Goal: Task Accomplishment & Management: Manage account settings

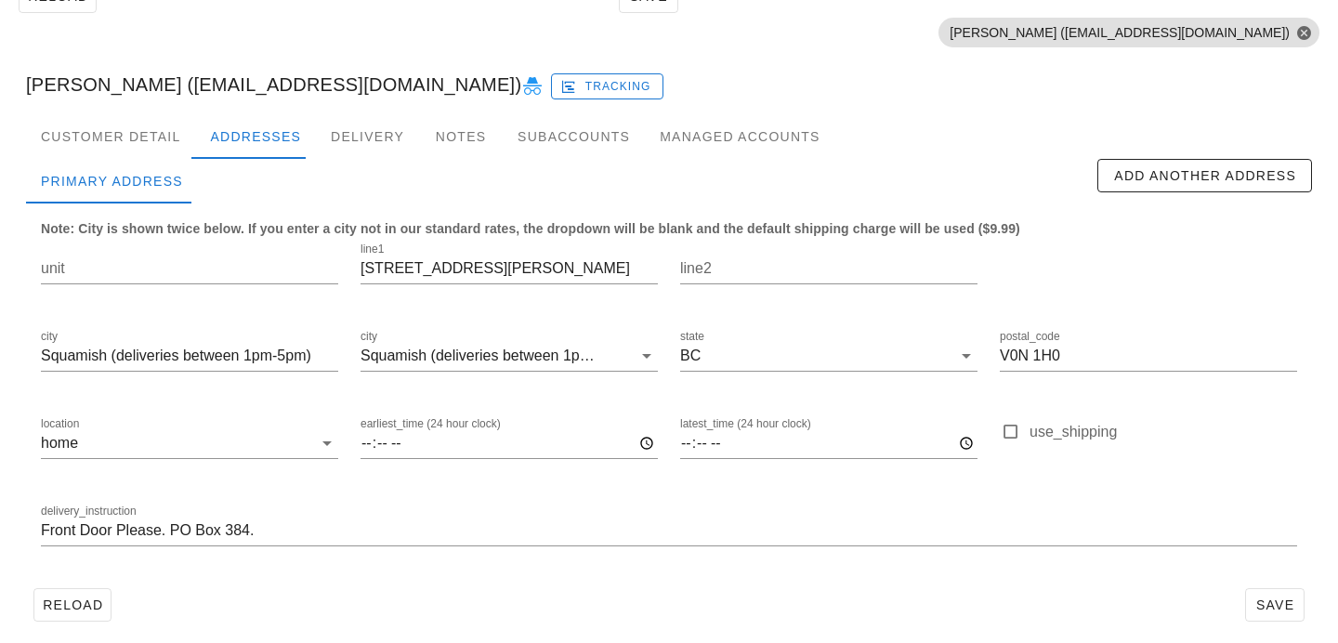
scroll to position [160, 0]
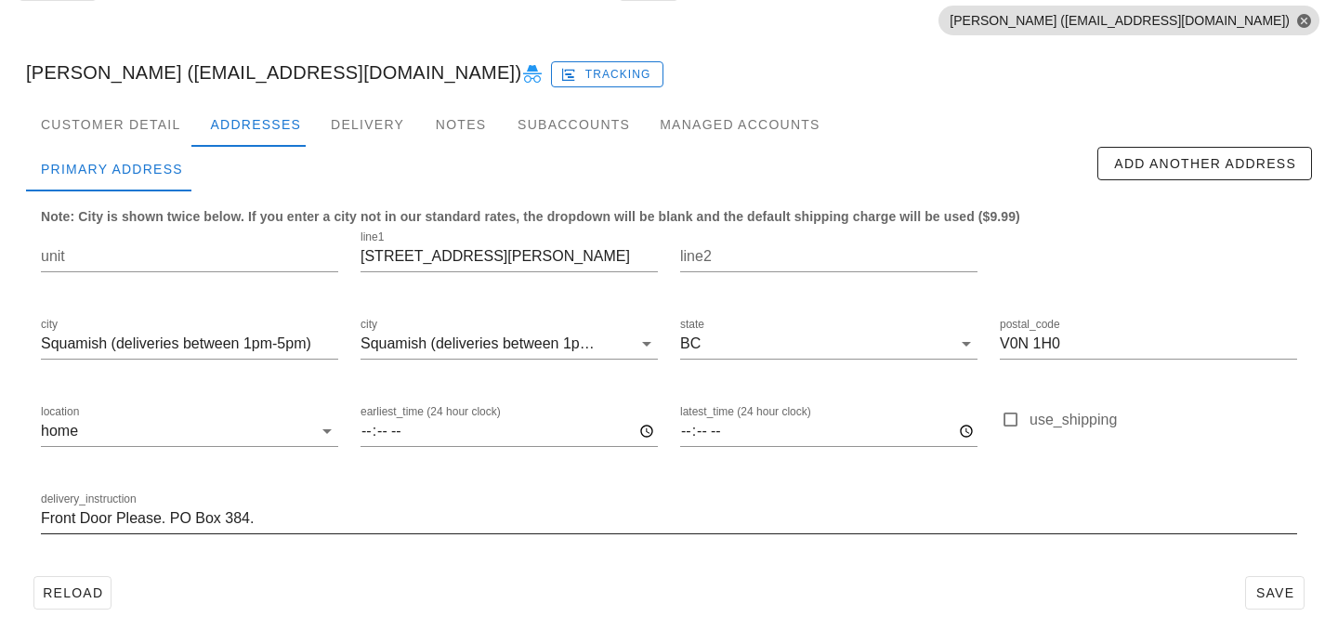
click at [274, 517] on input "Front Door Please. PO Box 384." at bounding box center [669, 519] width 1256 height 30
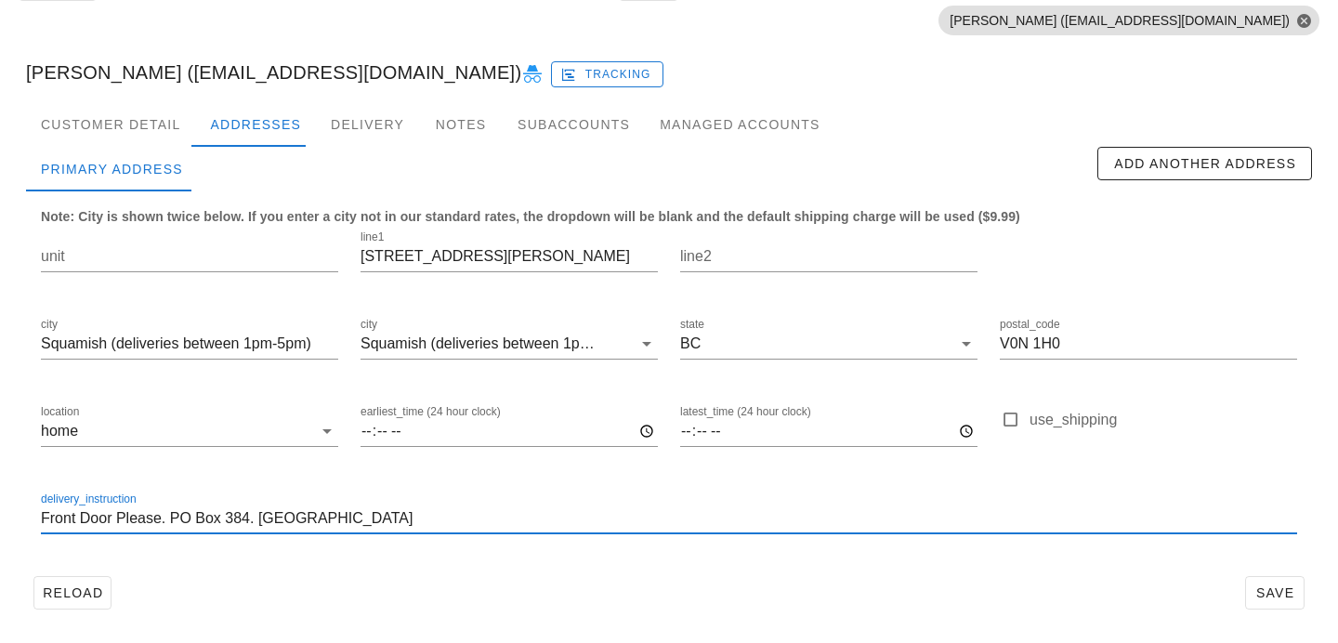
click at [44, 518] on input "Front Door Please. PO Box 384. BROWN HOUSE" at bounding box center [669, 519] width 1256 height 30
drag, startPoint x: 261, startPoint y: 518, endPoint x: 433, endPoint y: 516, distance: 171.9
click at [435, 517] on input "Front Door Please. PO Box 384. BROWN HOUSE" at bounding box center [669, 519] width 1256 height 30
drag, startPoint x: 259, startPoint y: 520, endPoint x: 428, endPoint y: 522, distance: 169.1
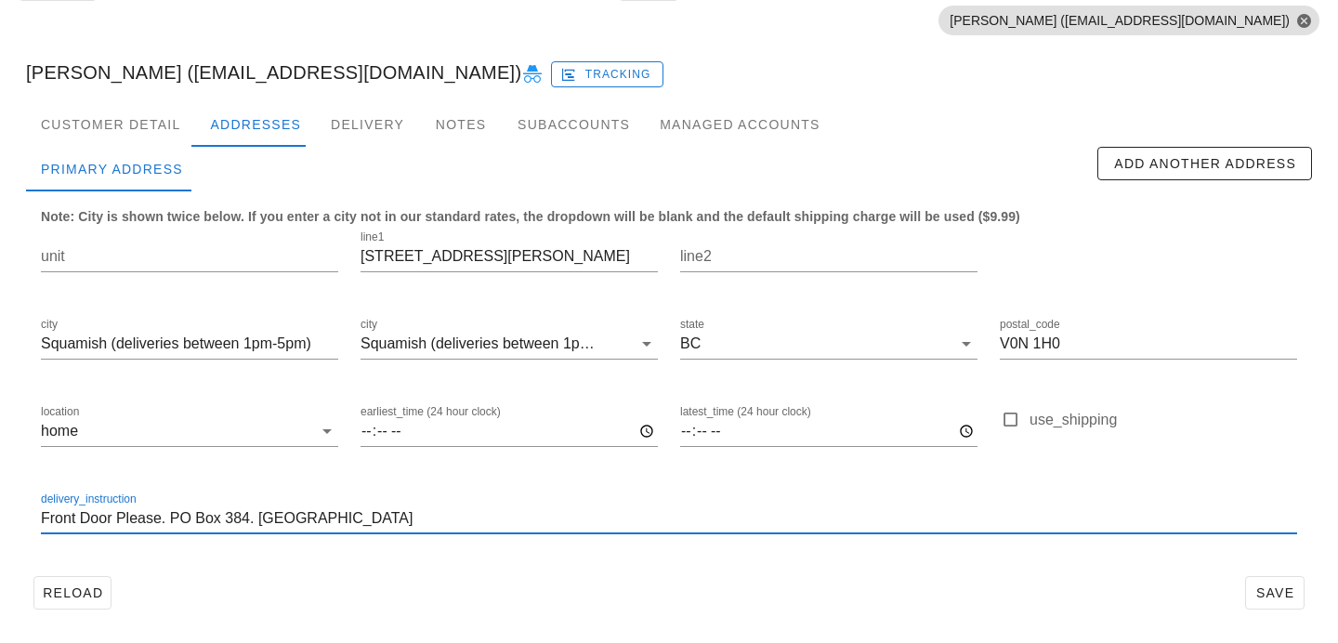
click at [430, 525] on input "Front Door Please. PO Box 384. BROWN HOUSE" at bounding box center [669, 519] width 1256 height 30
click at [43, 521] on input "Front Door Please. PO Box 384." at bounding box center [669, 519] width 1256 height 30
paste input "BROWN HOUSE"
click at [394, 514] on input "BROWN HOUSE, Front Door Please. PO Box 384." at bounding box center [669, 519] width 1256 height 30
type input "BROWN HOUSE, Front Door Please. PO Box 384."
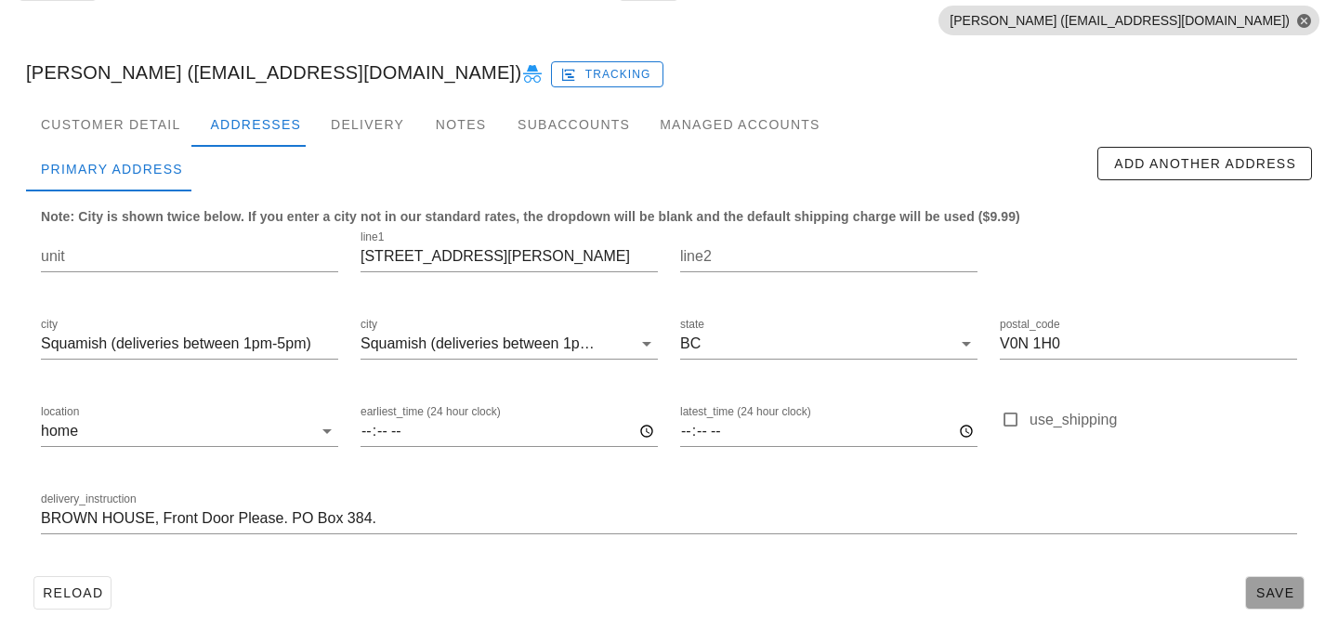
click at [1257, 580] on button "Save" at bounding box center [1274, 592] width 59 height 33
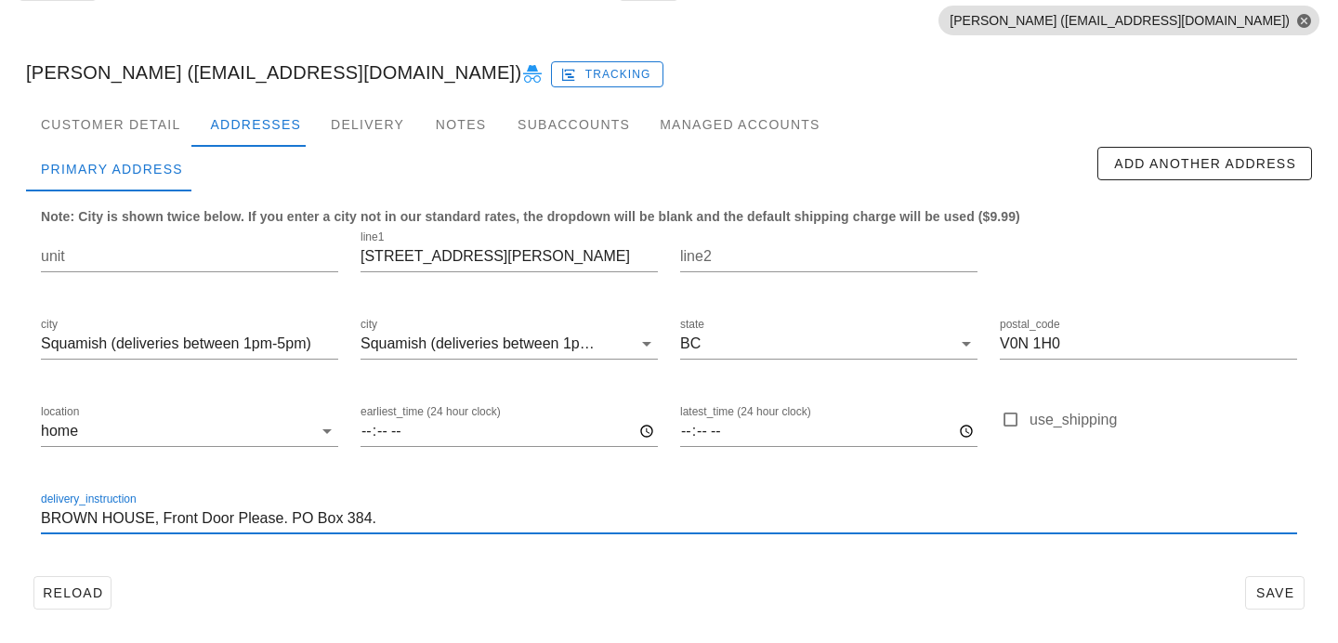
drag, startPoint x: 410, startPoint y: 522, endPoint x: 8, endPoint y: 518, distance: 401.4
click at [9, 518] on div "Reload Save Search by email or name Include deleted accounts Include Shopify ac…" at bounding box center [669, 279] width 1338 height 728
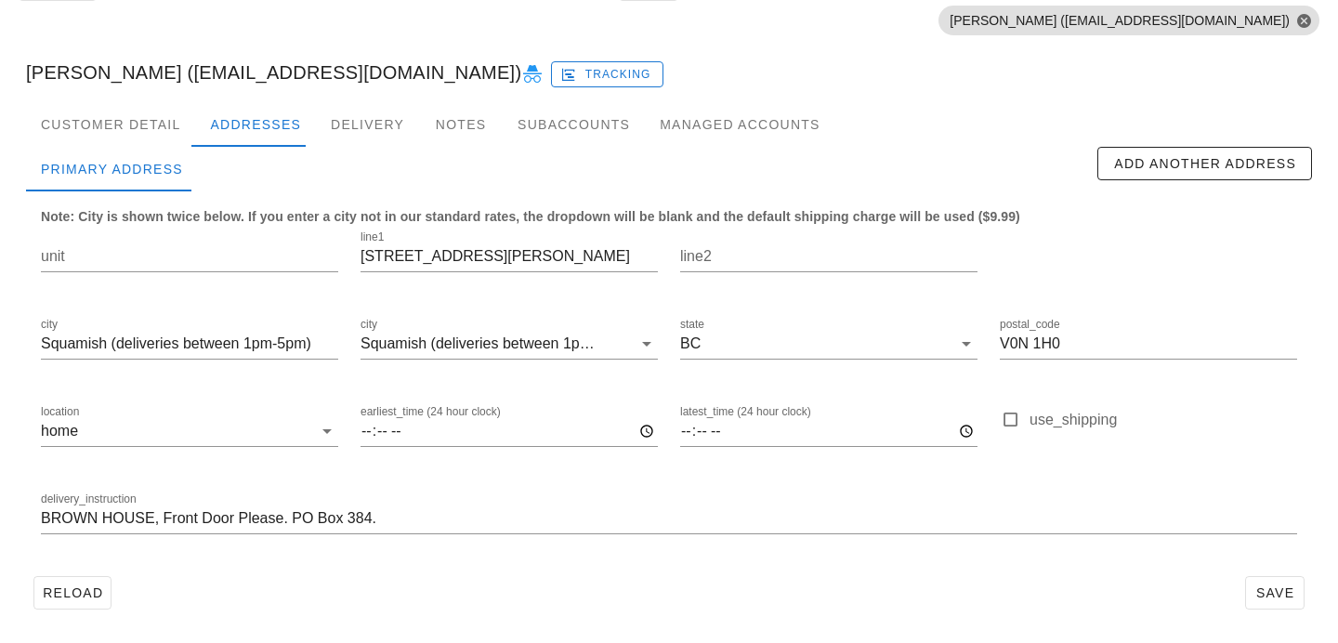
scroll to position [0, 0]
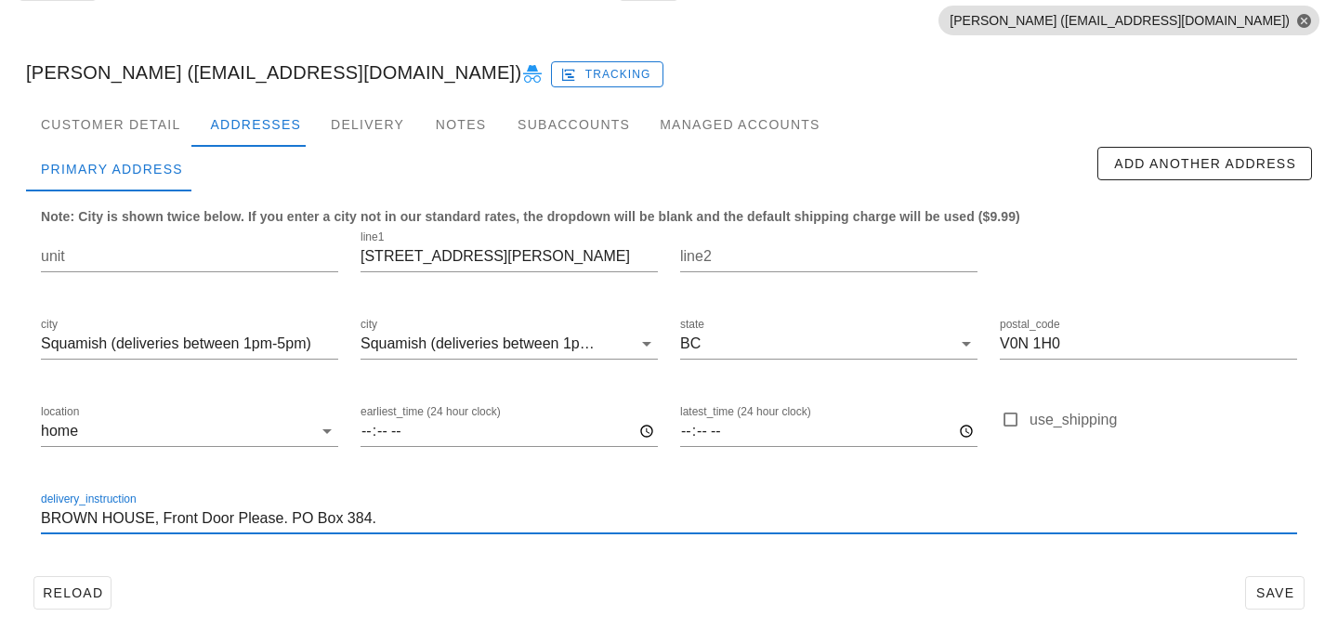
drag, startPoint x: 387, startPoint y: 522, endPoint x: 9, endPoint y: 501, distance: 378.8
click at [9, 501] on div "Reload Save Search by email or name Include deleted accounts Include Shopify ac…" at bounding box center [669, 279] width 1338 height 728
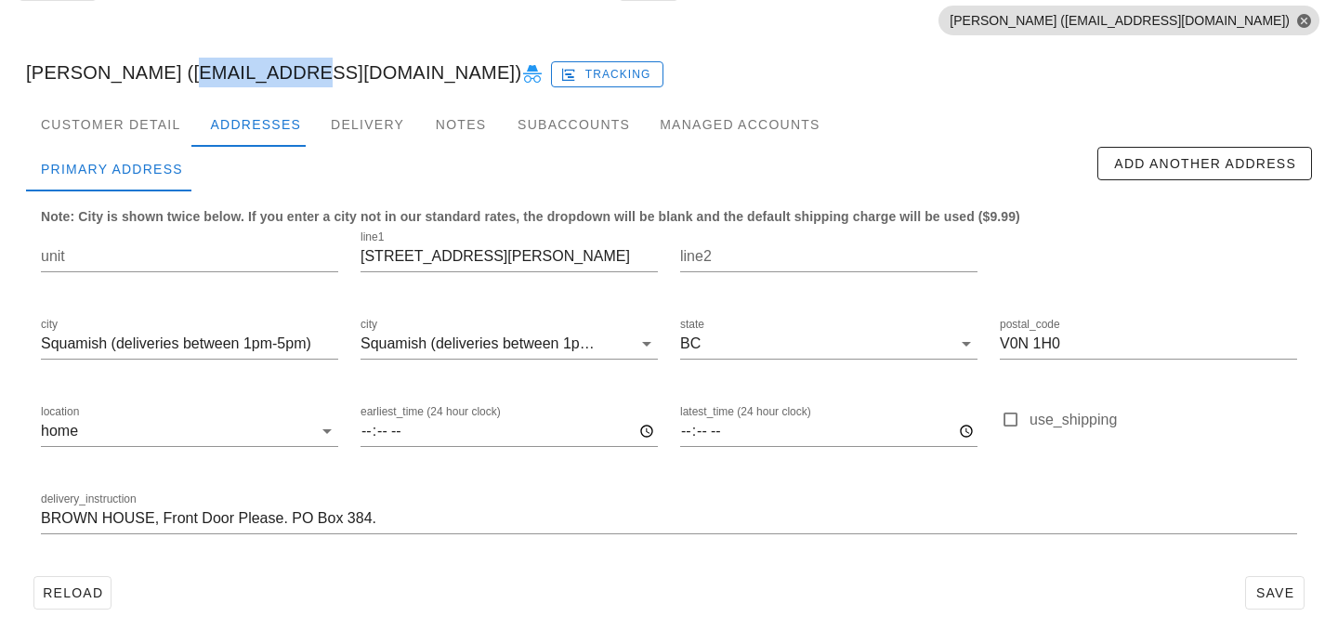
drag, startPoint x: 161, startPoint y: 72, endPoint x: 258, endPoint y: 74, distance: 97.6
click at [255, 74] on div "[PERSON_NAME] ([EMAIL_ADDRESS][DOMAIN_NAME]) Tracking" at bounding box center [669, 72] width 1316 height 59
click at [242, 71] on div "[PERSON_NAME] ([EMAIL_ADDRESS][DOMAIN_NAME]) Tracking" at bounding box center [669, 72] width 1316 height 59
drag, startPoint x: 377, startPoint y: 72, endPoint x: 166, endPoint y: 73, distance: 210.9
click at [166, 73] on div "[PERSON_NAME] ([EMAIL_ADDRESS][DOMAIN_NAME]) Tracking" at bounding box center [669, 72] width 1316 height 59
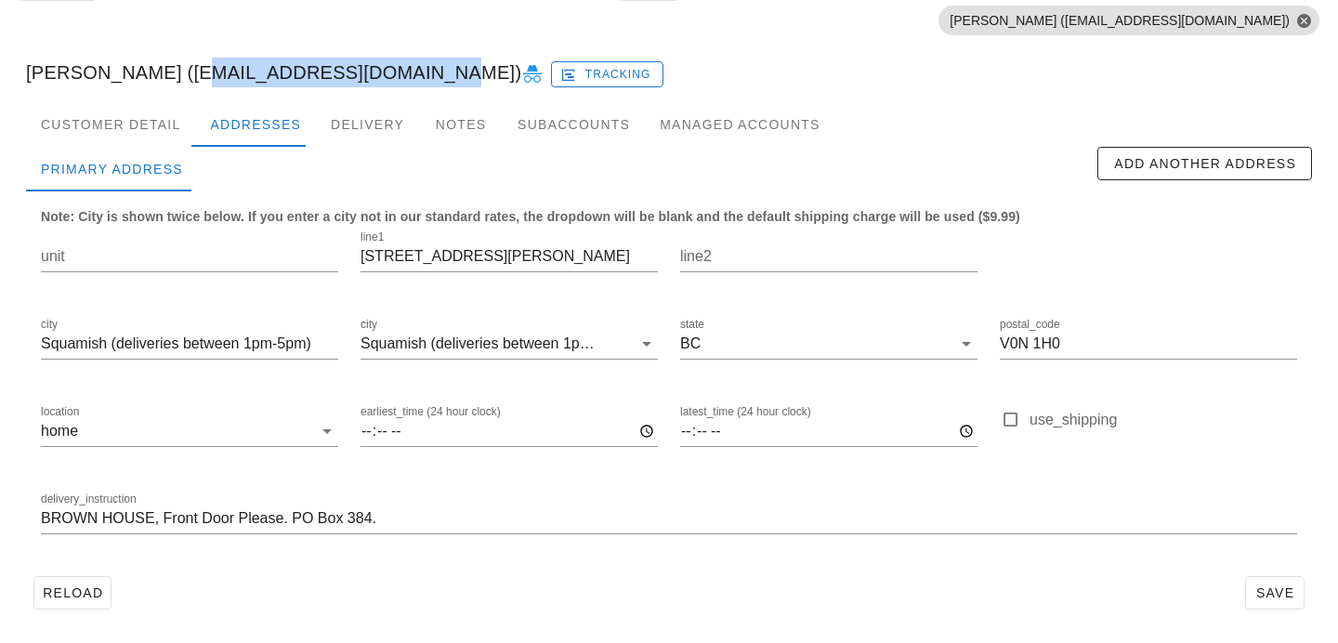
copy div "[EMAIL_ADDRESS][DOMAIN_NAME]"
click at [160, 142] on div "Customer Detail" at bounding box center [110, 124] width 169 height 45
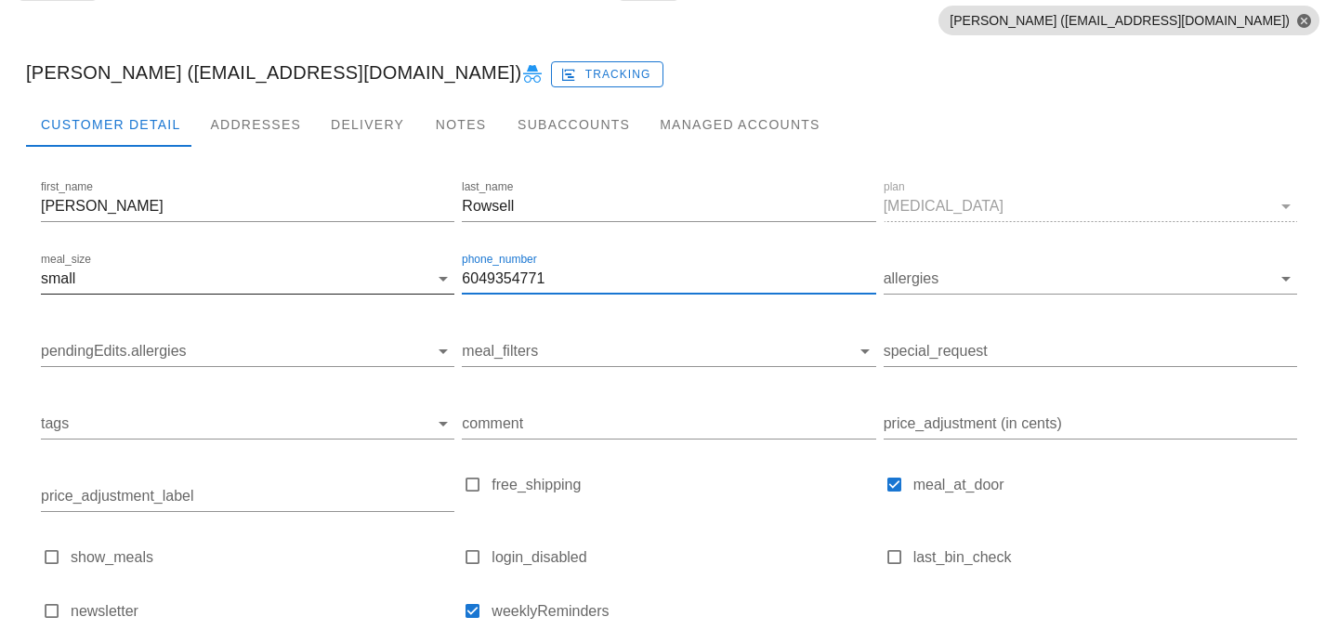
drag, startPoint x: 557, startPoint y: 275, endPoint x: 377, endPoint y: 262, distance: 179.8
click at [377, 262] on div "first_name [PERSON_NAME] last_name [PERSON_NAME] plan [MEDICAL_DATA] meal_size …" at bounding box center [669, 408] width 1264 height 470
